Goal: Use online tool/utility: Utilize a website feature to perform a specific function

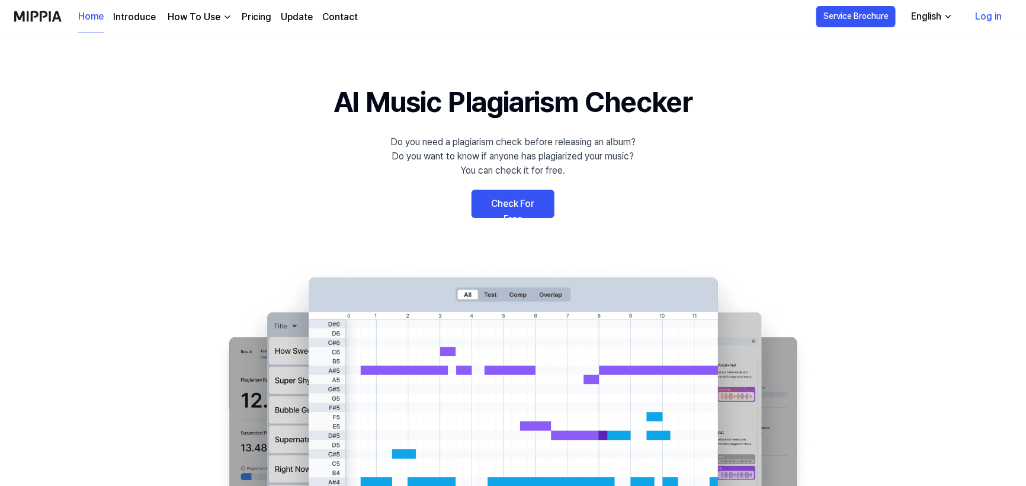
click at [510, 205] on link "Check For Free" at bounding box center [513, 204] width 83 height 28
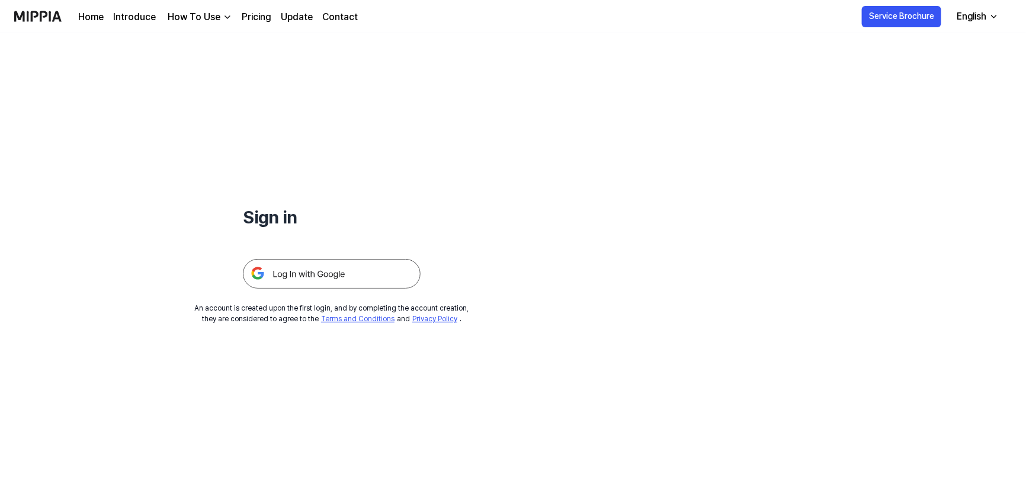
click at [341, 269] on img at bounding box center [332, 274] width 178 height 30
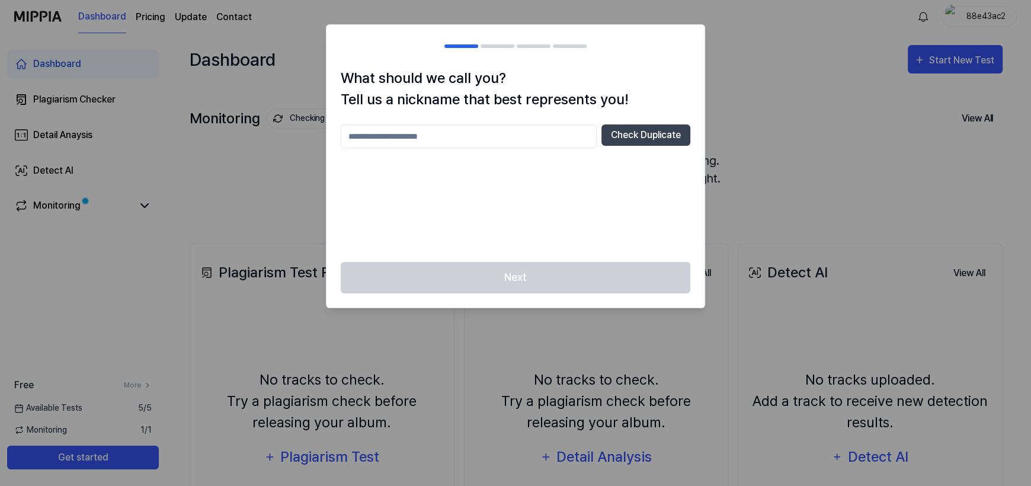
click at [454, 136] on input "text" at bounding box center [469, 136] width 256 height 24
type input "********"
click at [629, 134] on button "Check Duplicate" at bounding box center [645, 134] width 89 height 21
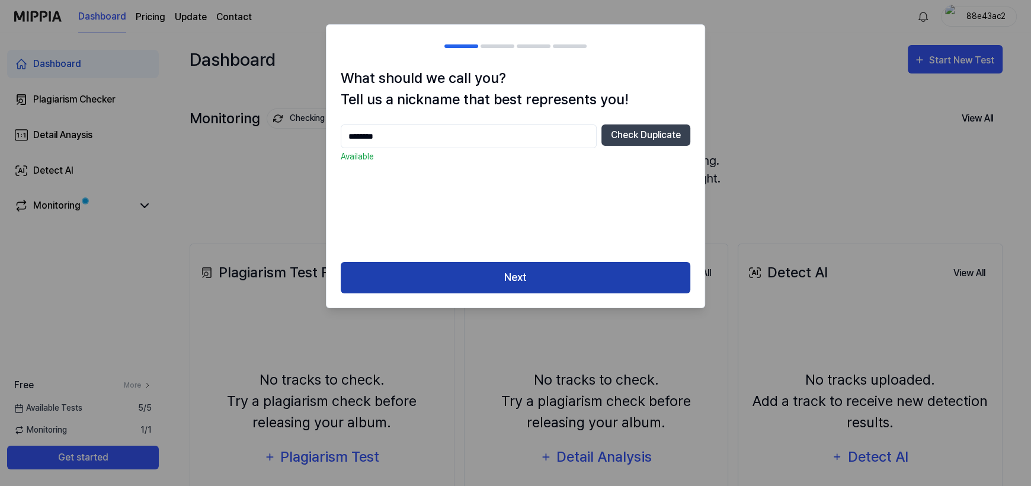
click at [555, 282] on button "Next" at bounding box center [516, 277] width 350 height 31
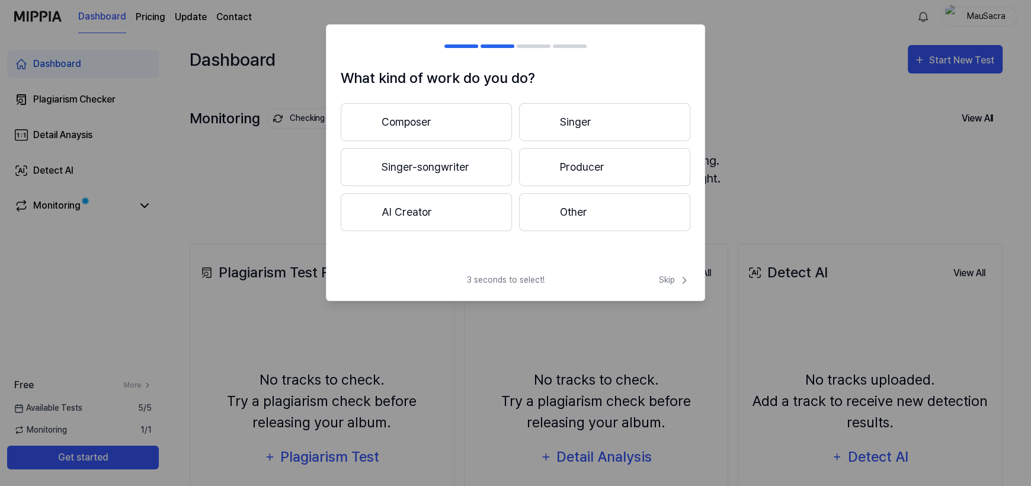
click at [569, 171] on button "Producer" at bounding box center [604, 167] width 171 height 38
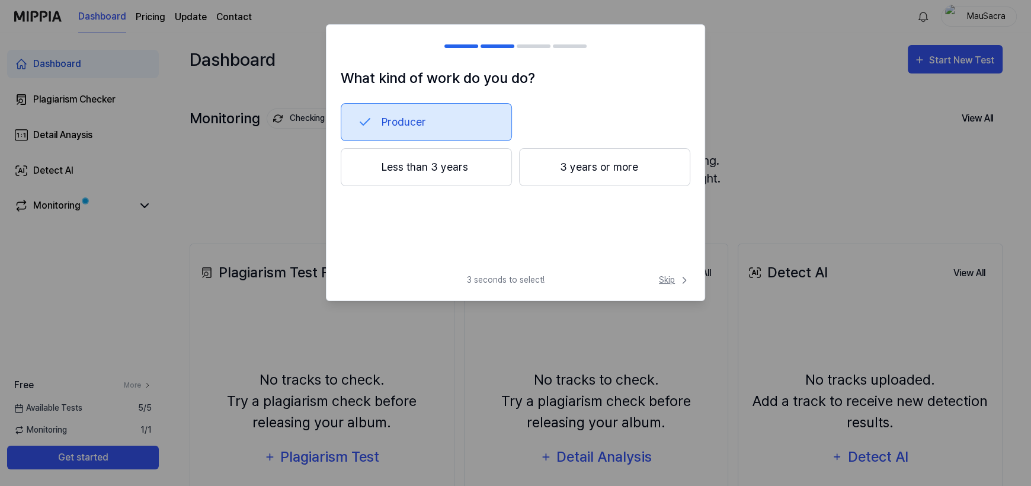
click at [667, 281] on span "Skip" at bounding box center [674, 280] width 31 height 12
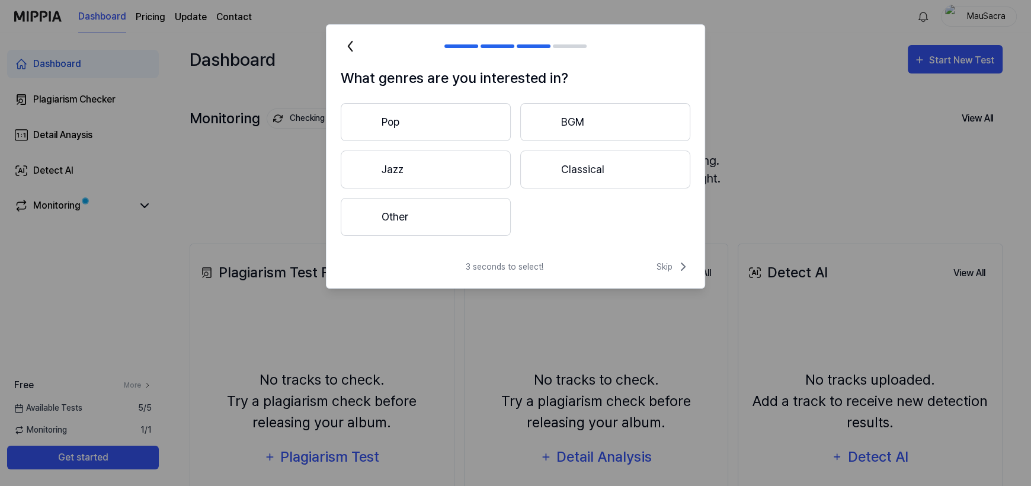
click at [431, 212] on button "Other" at bounding box center [426, 217] width 170 height 38
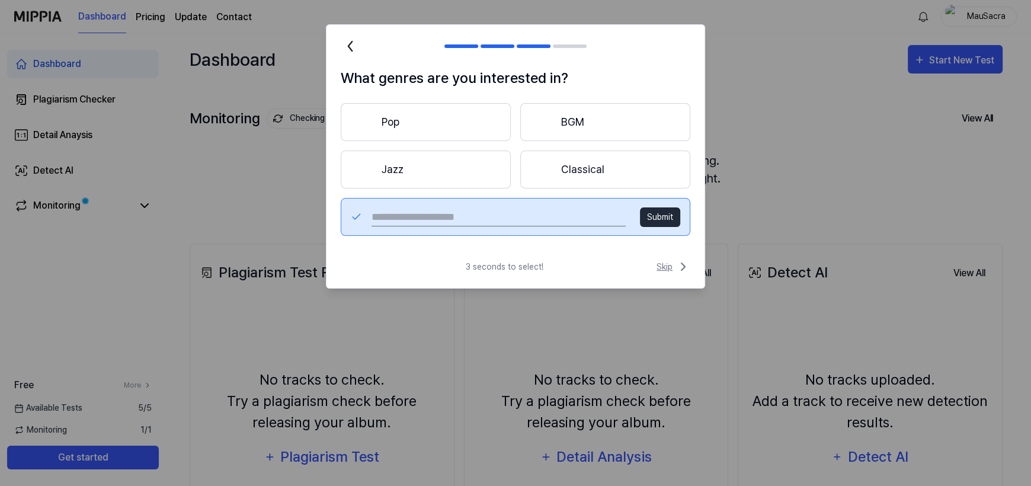
click at [668, 262] on span "Skip" at bounding box center [674, 267] width 34 height 14
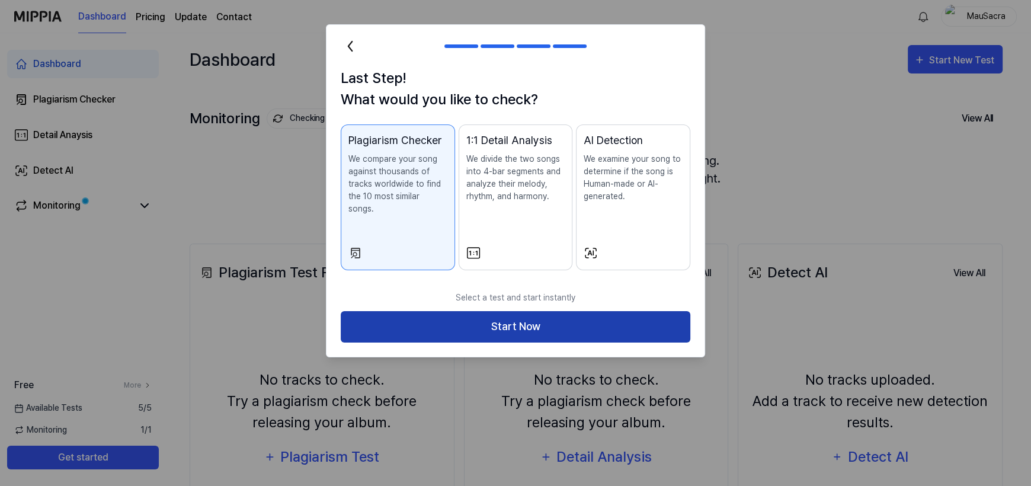
click at [521, 311] on button "Start Now" at bounding box center [516, 326] width 350 height 31
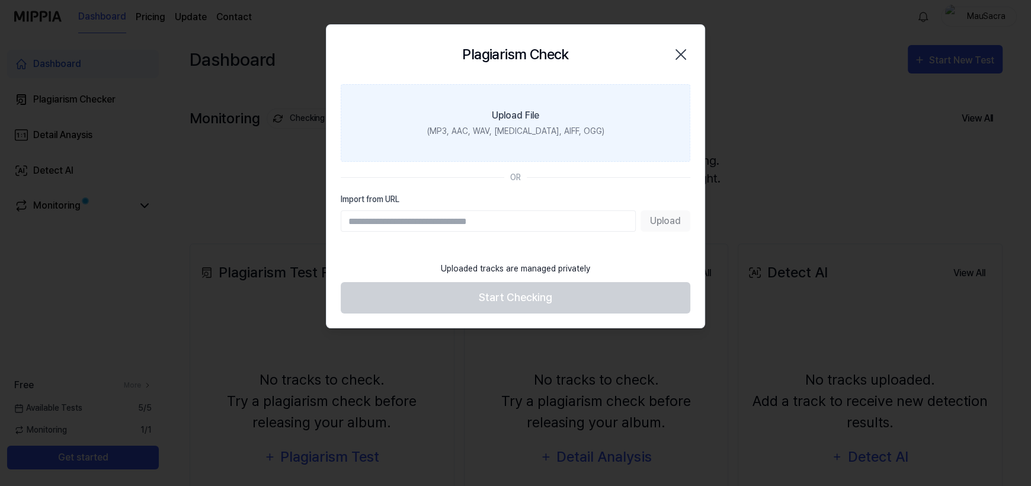
click at [516, 123] on label "Upload File (MP3, AAC, WAV, FLAC, AIFF, OGG)" at bounding box center [516, 123] width 350 height 78
click at [0, 0] on input "Upload File (MP3, AAC, WAV, FLAC, AIFF, OGG)" at bounding box center [0, 0] width 0 height 0
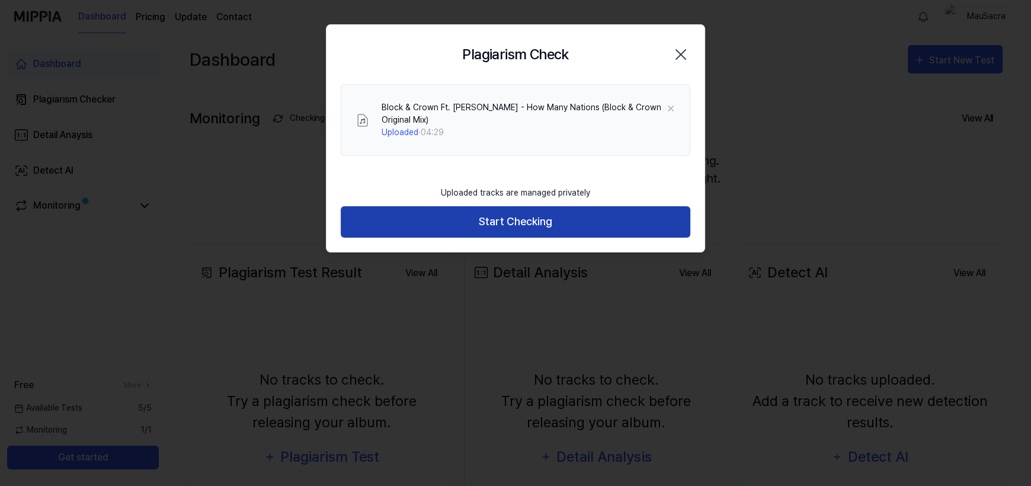
click at [523, 223] on button "Start Checking" at bounding box center [516, 221] width 350 height 31
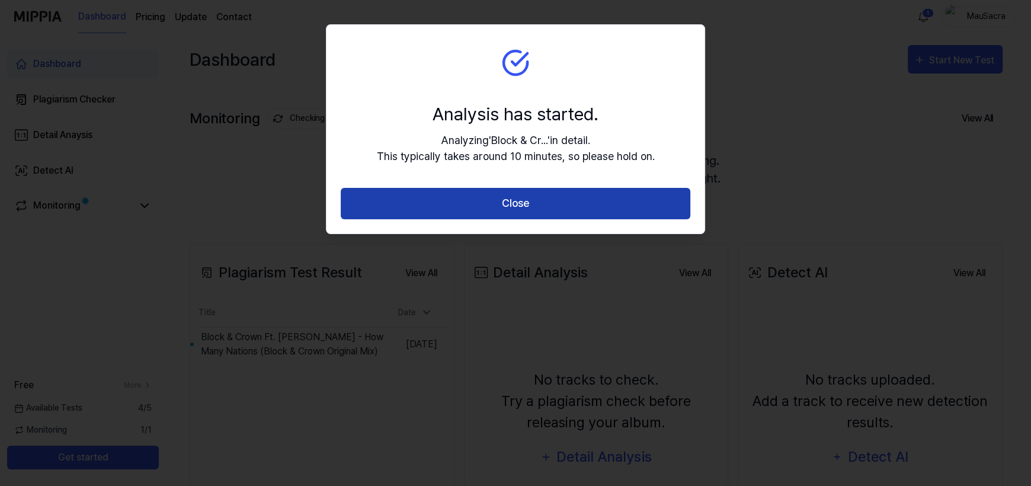
click at [533, 206] on button "Close" at bounding box center [516, 203] width 350 height 31
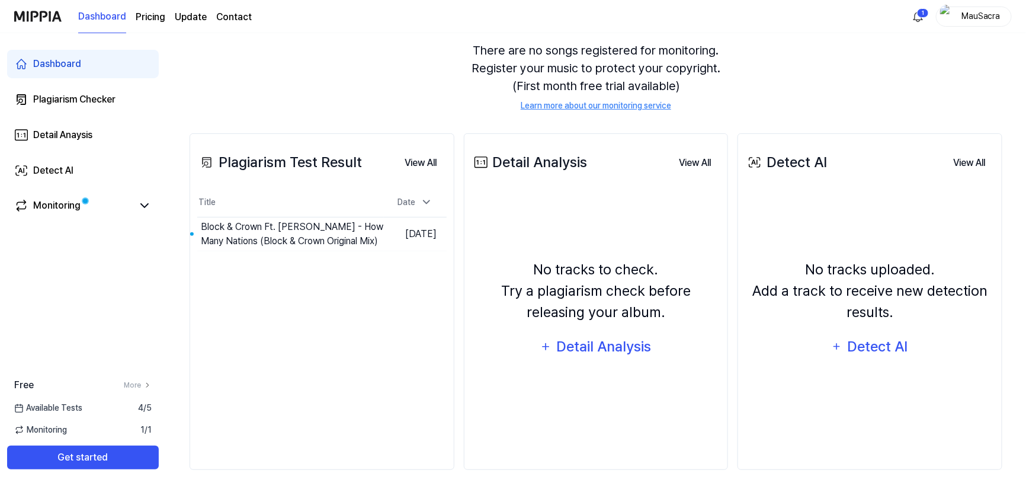
scroll to position [118, 0]
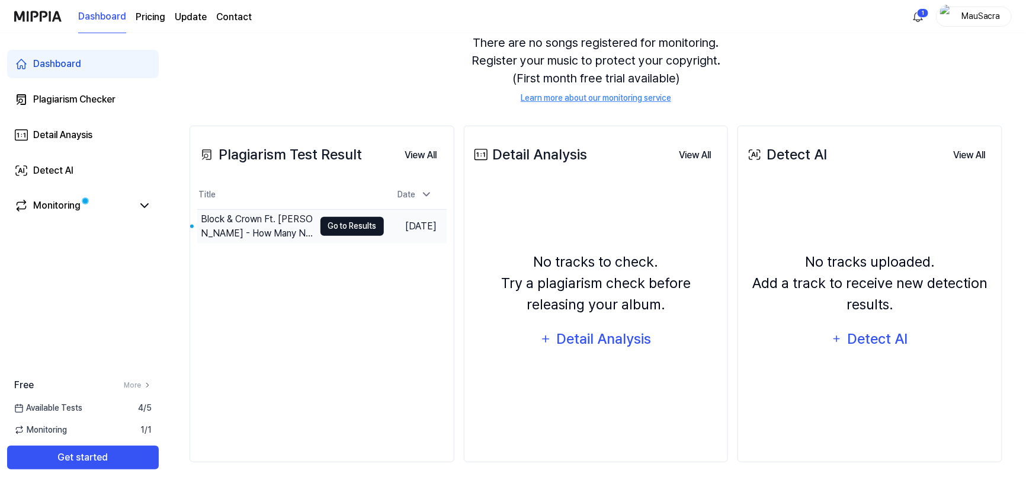
click at [336, 223] on button "Go to Results" at bounding box center [352, 226] width 63 height 19
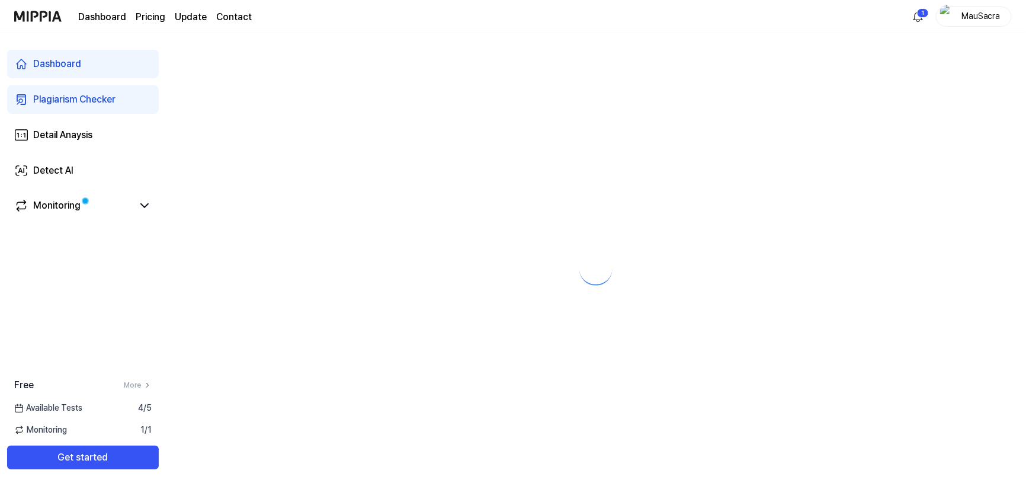
scroll to position [0, 0]
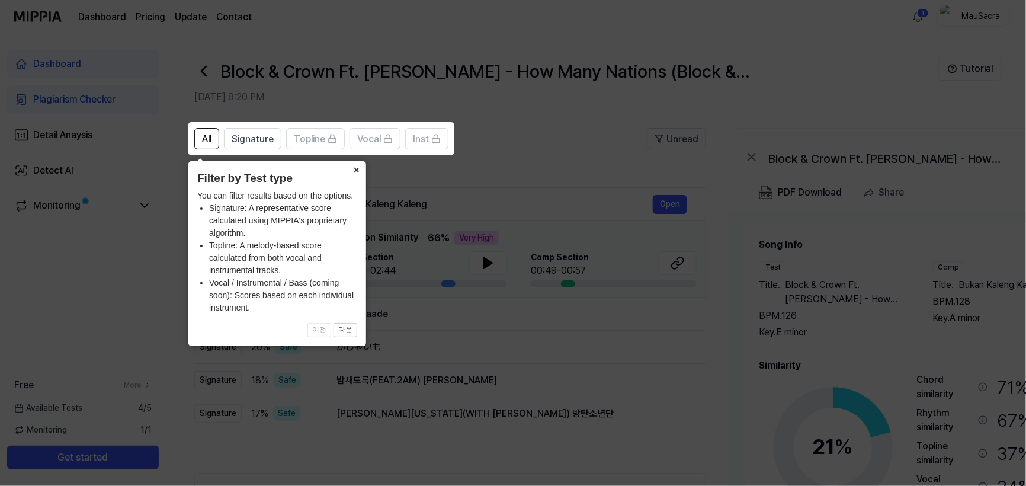
click at [355, 169] on button "×" at bounding box center [356, 169] width 19 height 17
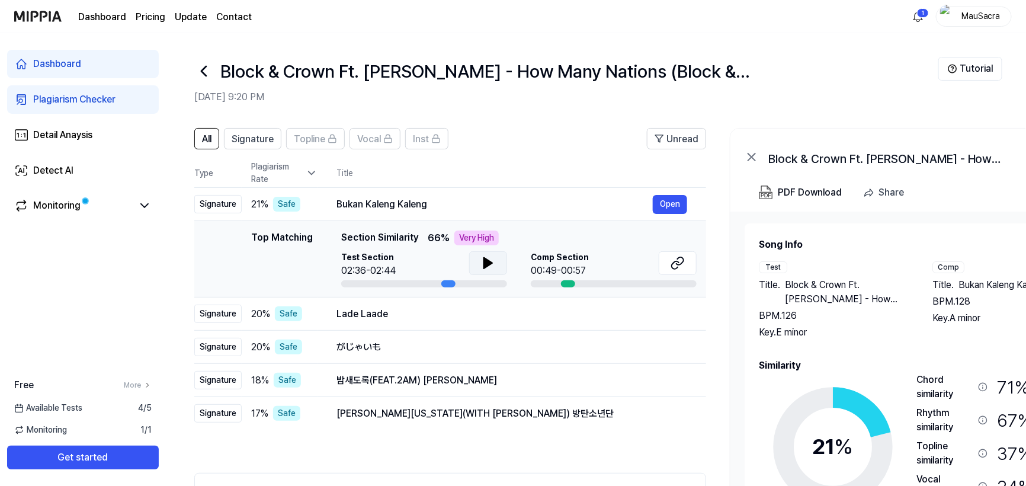
click at [486, 263] on icon at bounding box center [488, 263] width 8 height 11
click at [489, 263] on icon at bounding box center [490, 262] width 2 height 9
click at [671, 201] on button "Open" at bounding box center [670, 204] width 34 height 19
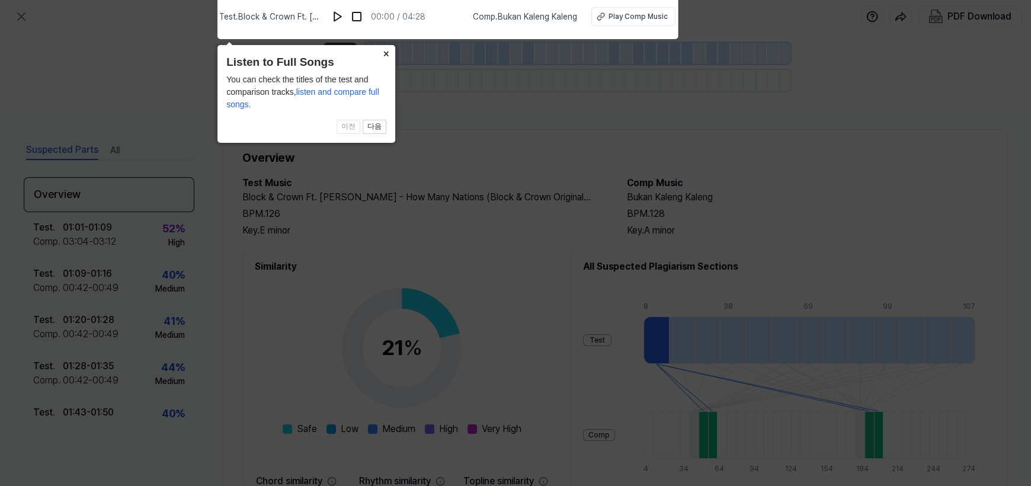
click at [387, 53] on button "×" at bounding box center [385, 53] width 19 height 17
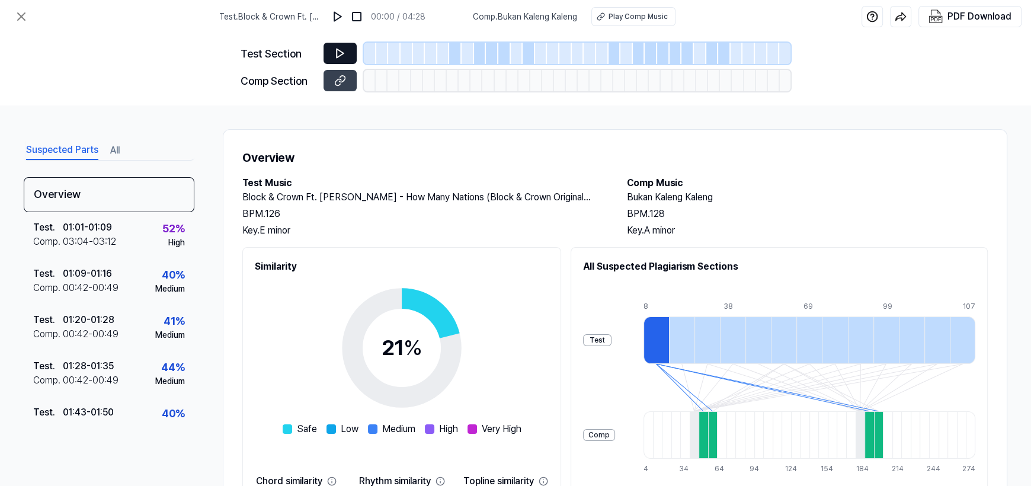
click at [343, 53] on icon at bounding box center [340, 53] width 7 height 9
click at [338, 53] on icon at bounding box center [340, 53] width 12 height 12
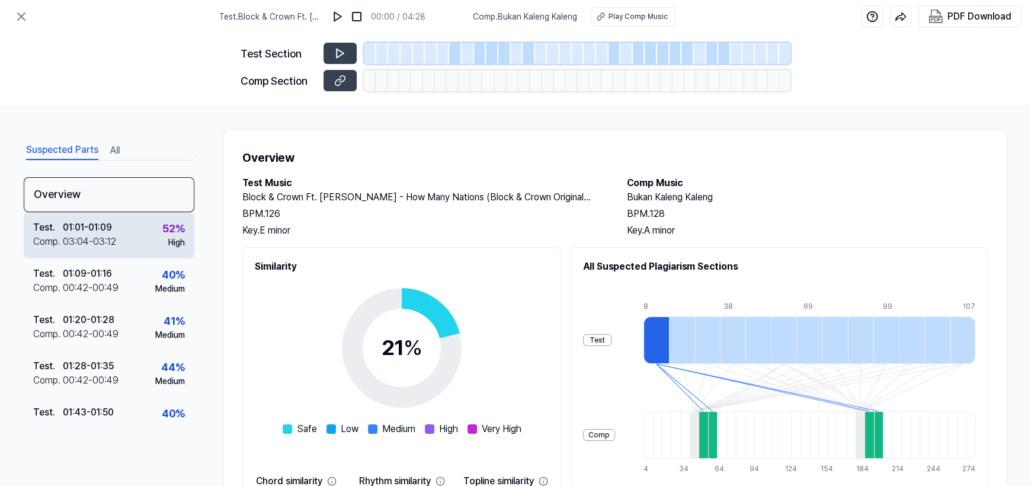
click at [88, 232] on div "01:01 - 01:09" at bounding box center [87, 227] width 49 height 14
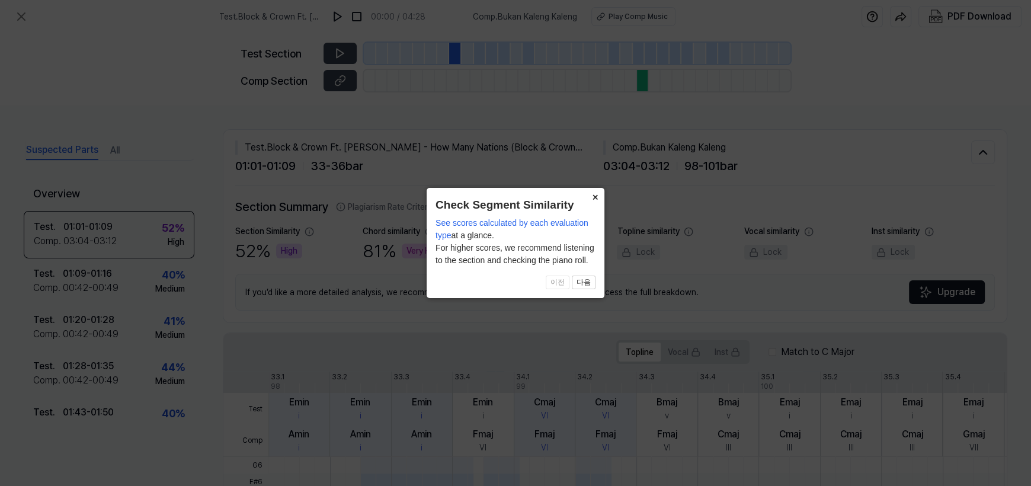
click at [589, 199] on button "×" at bounding box center [594, 196] width 19 height 17
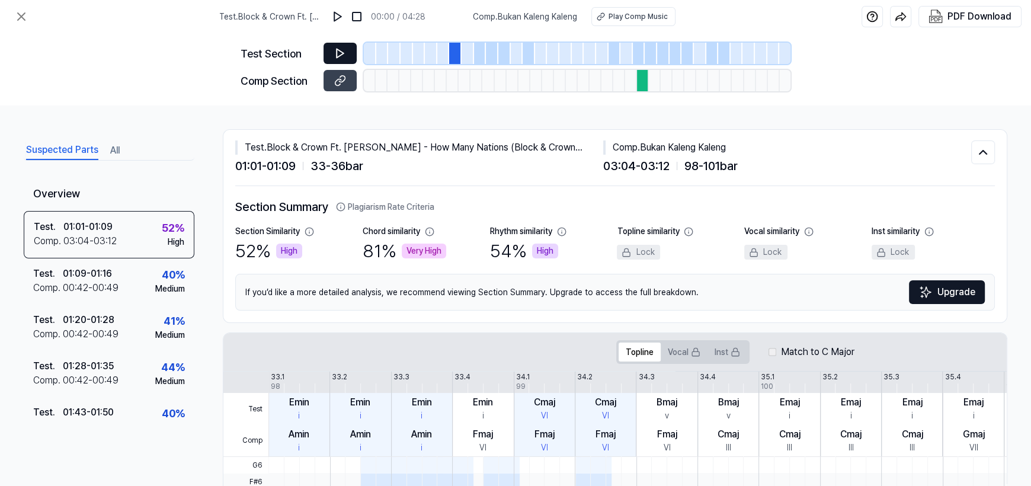
click at [342, 50] on icon at bounding box center [340, 53] width 12 height 12
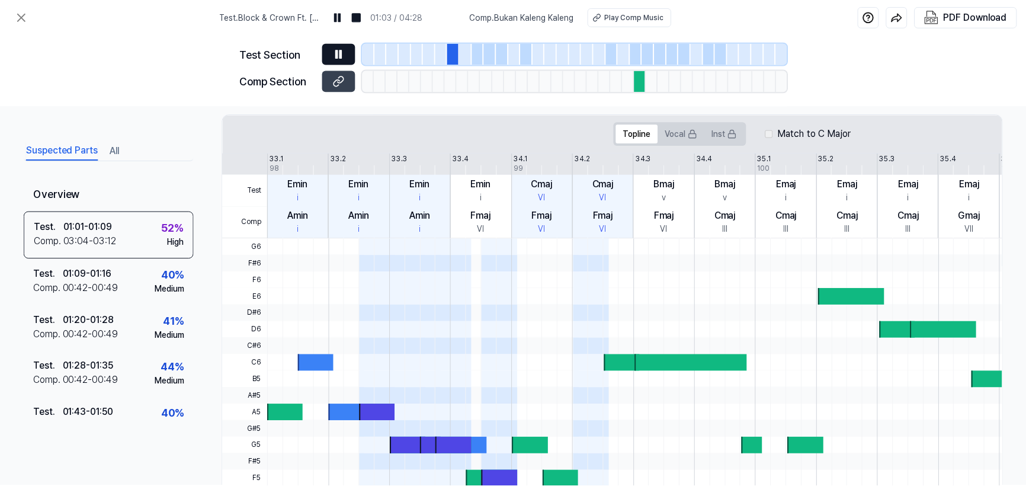
scroll to position [237, 0]
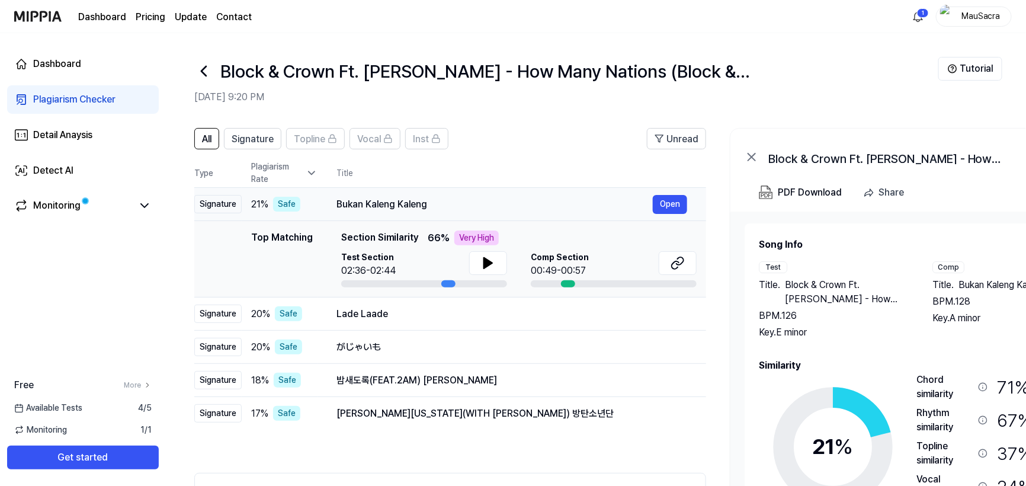
drag, startPoint x: 338, startPoint y: 203, endPoint x: 431, endPoint y: 203, distance: 93.0
click at [431, 203] on div "Bukan Kaleng Kaleng" at bounding box center [495, 204] width 316 height 14
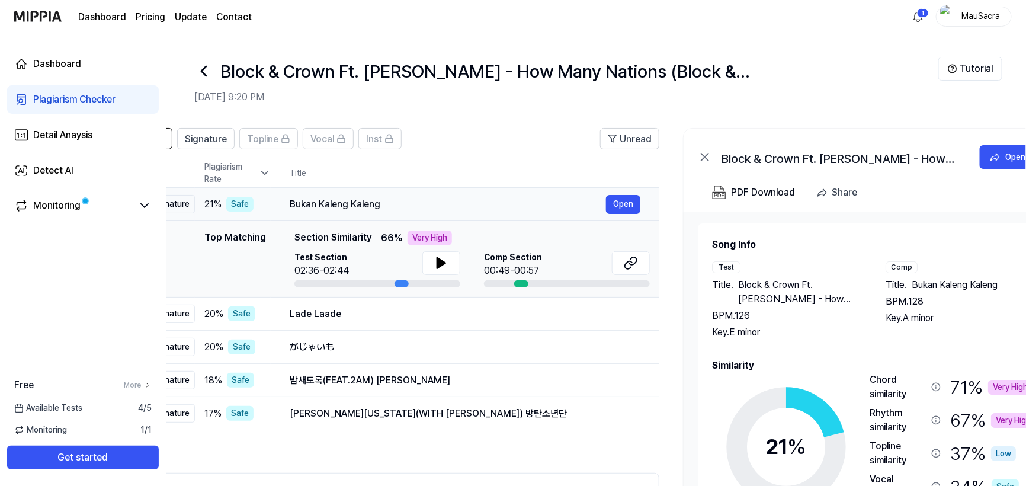
drag, startPoint x: 425, startPoint y: 203, endPoint x: 378, endPoint y: 203, distance: 47.4
click at [378, 203] on div "Bukan Kaleng Kaleng" at bounding box center [448, 204] width 316 height 14
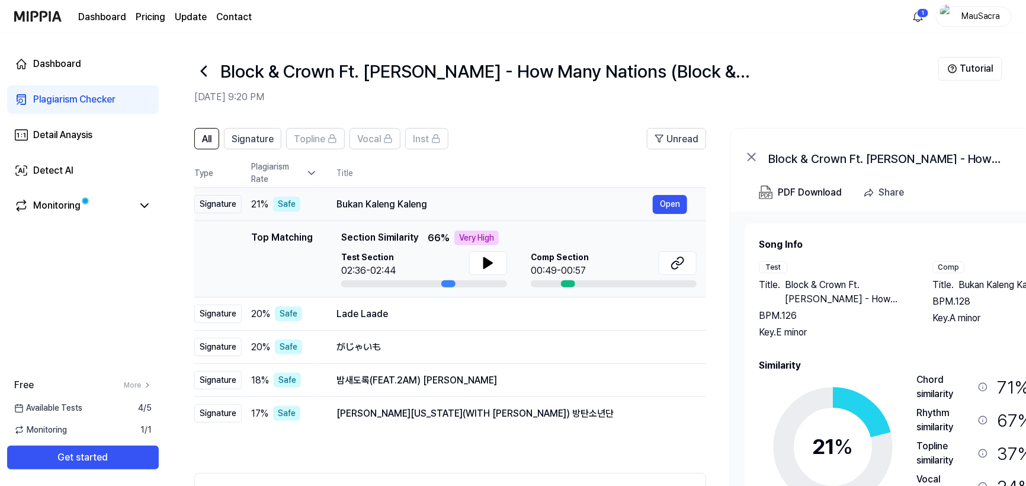
drag, startPoint x: 380, startPoint y: 203, endPoint x: 574, endPoint y: 204, distance: 193.8
click at [574, 204] on div "Bukan Kaleng Kaleng" at bounding box center [495, 204] width 316 height 14
click at [667, 207] on button "Open" at bounding box center [670, 204] width 34 height 19
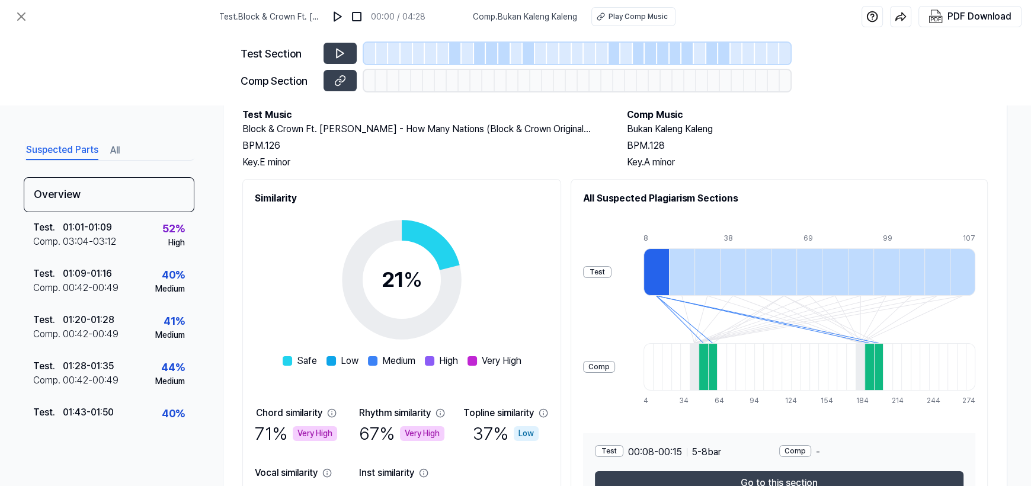
scroll to position [148, 0]
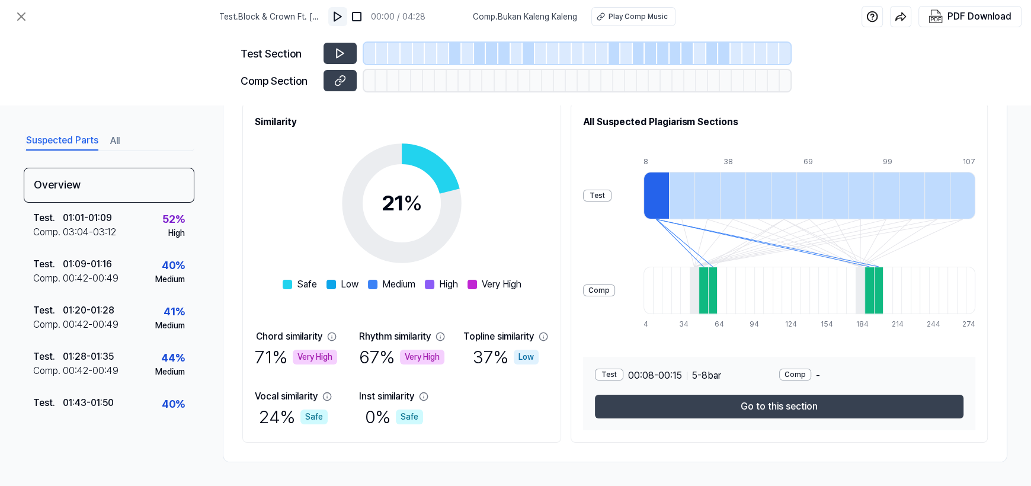
click at [342, 15] on img at bounding box center [338, 17] width 12 height 12
click at [340, 15] on img at bounding box center [339, 17] width 12 height 12
click at [337, 47] on icon at bounding box center [340, 53] width 12 height 12
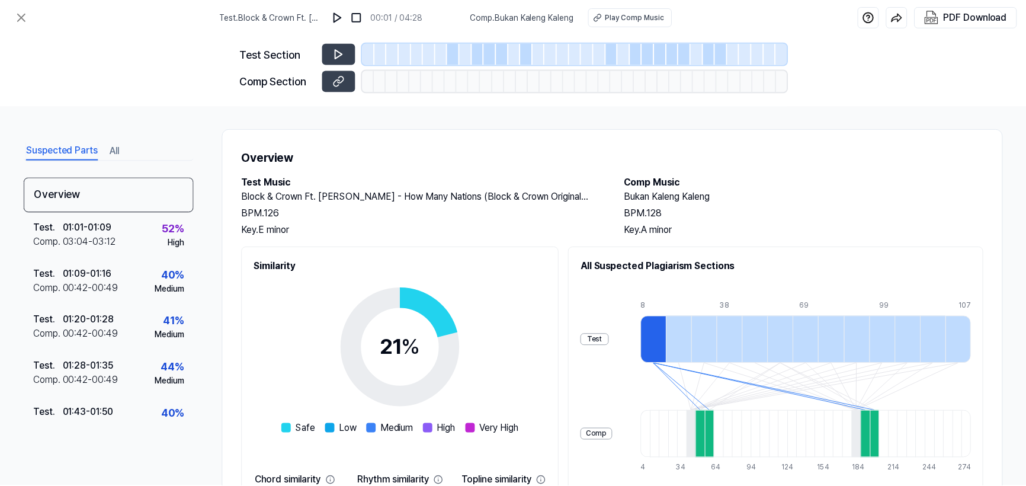
scroll to position [0, 0]
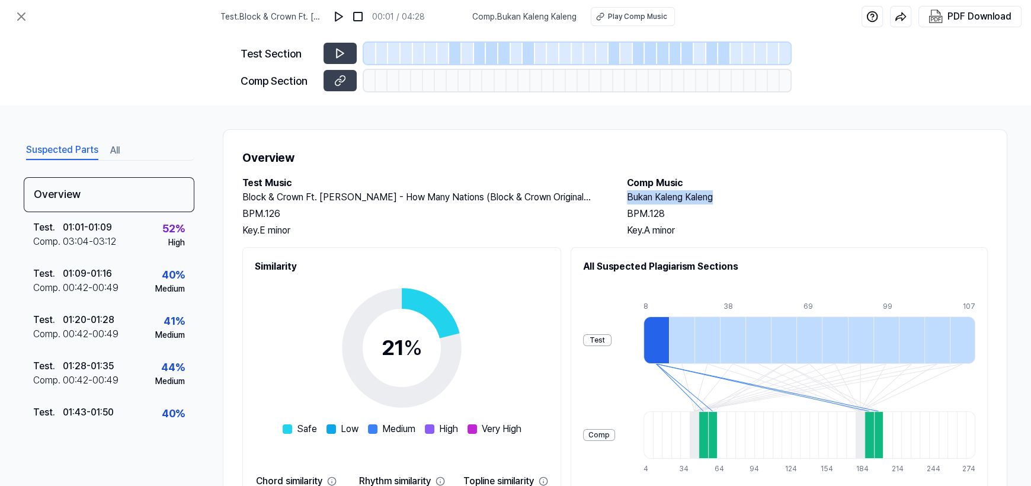
drag, startPoint x: 716, startPoint y: 198, endPoint x: 627, endPoint y: 198, distance: 88.9
click at [627, 198] on h2 "Bukan Kaleng Kaleng" at bounding box center [807, 197] width 361 height 14
copy h2 "Bukan Kaleng Kaleng"
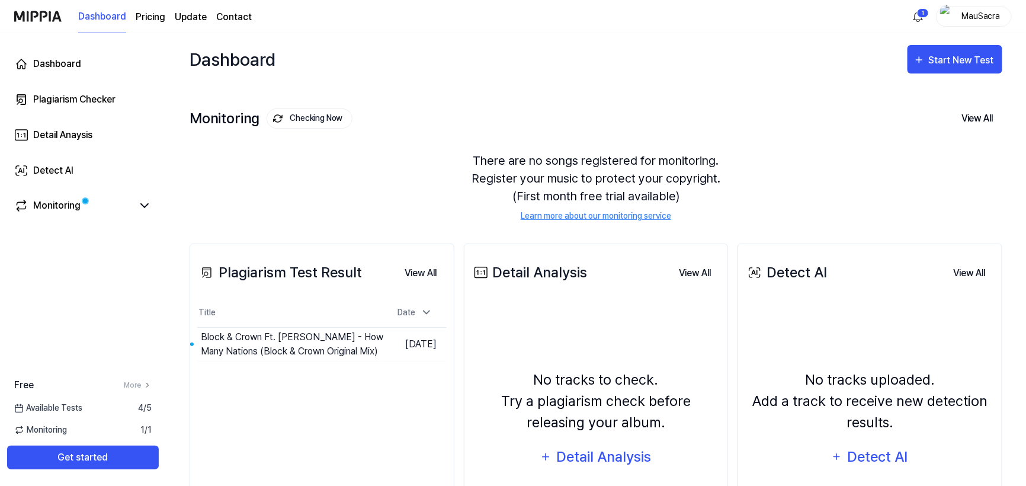
scroll to position [118, 0]
